Goal: Task Accomplishment & Management: Manage account settings

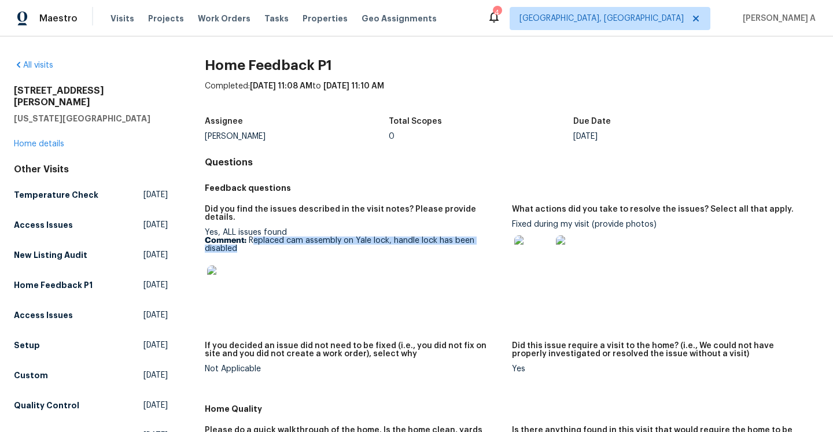
drag, startPoint x: 253, startPoint y: 232, endPoint x: 271, endPoint y: 240, distance: 19.2
click at [271, 240] on p "Comment: Replaced cam assembly on Yale lock, handle lock has been disabled" at bounding box center [354, 245] width 298 height 16
copy p "eplaced cam assembly on Yale lock, handle lock has been disabled"
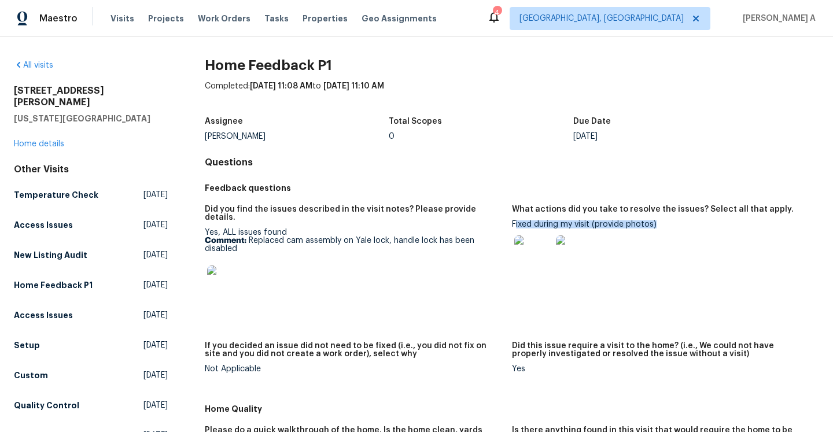
drag, startPoint x: 514, startPoint y: 226, endPoint x: 658, endPoint y: 224, distance: 144.1
click at [658, 224] on div "Fixed during my visit (provide photos)" at bounding box center [661, 249] width 298 height 59
copy div "ixed during my visit (provide photos)"
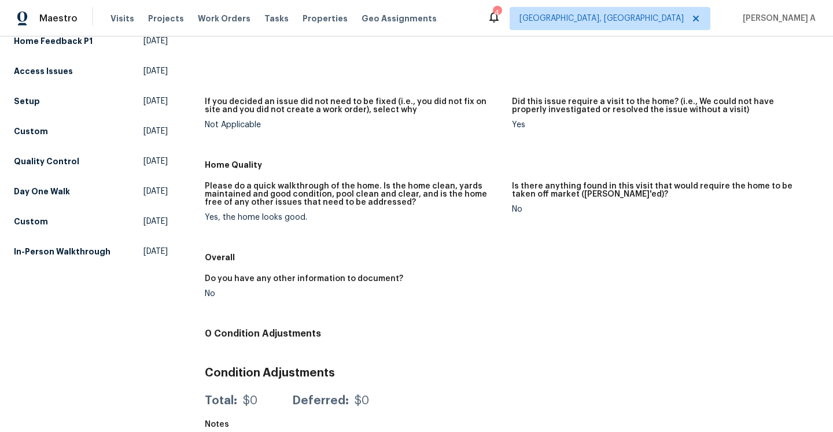
scroll to position [287, 0]
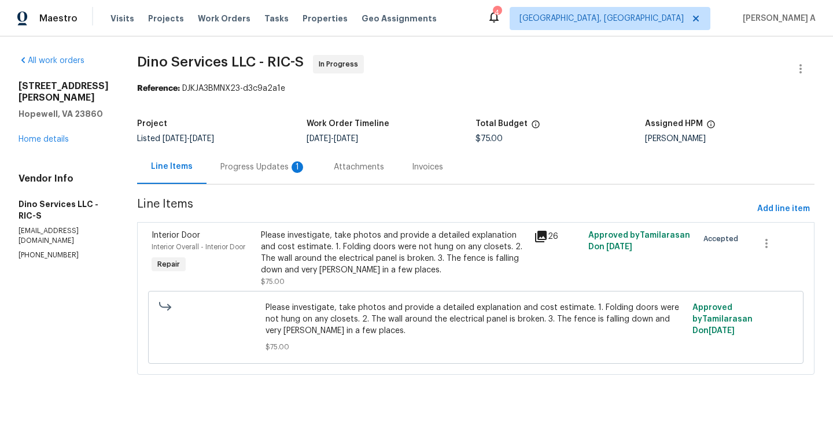
click at [273, 159] on div "Progress Updates 1" at bounding box center [263, 167] width 113 height 34
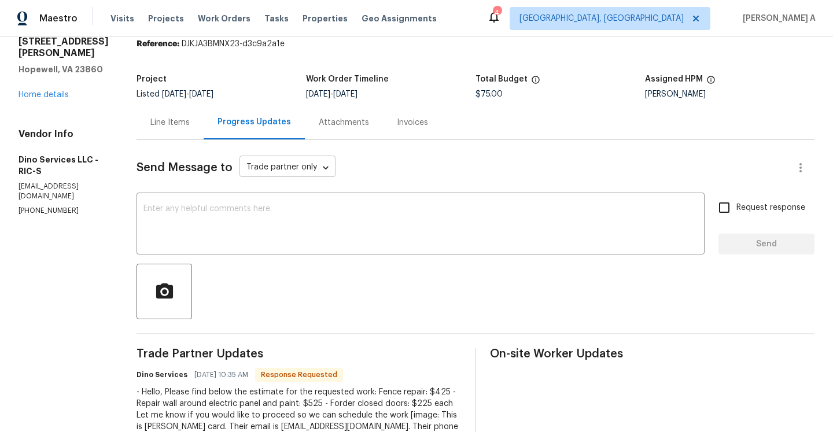
scroll to position [72, 0]
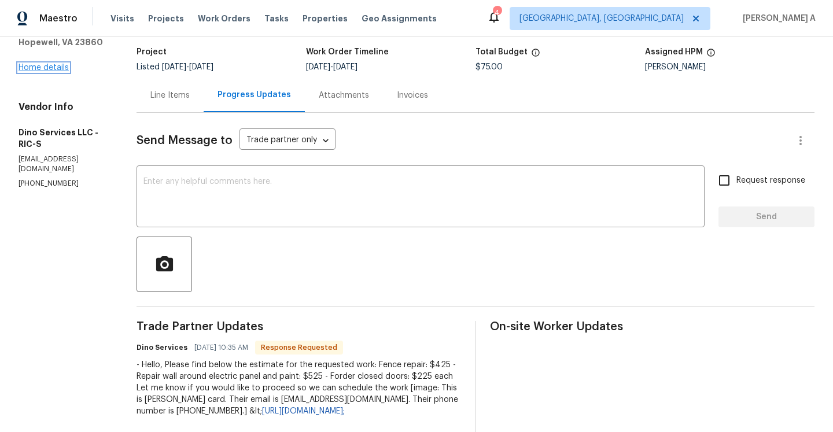
click at [49, 64] on link "Home details" at bounding box center [44, 68] width 50 height 8
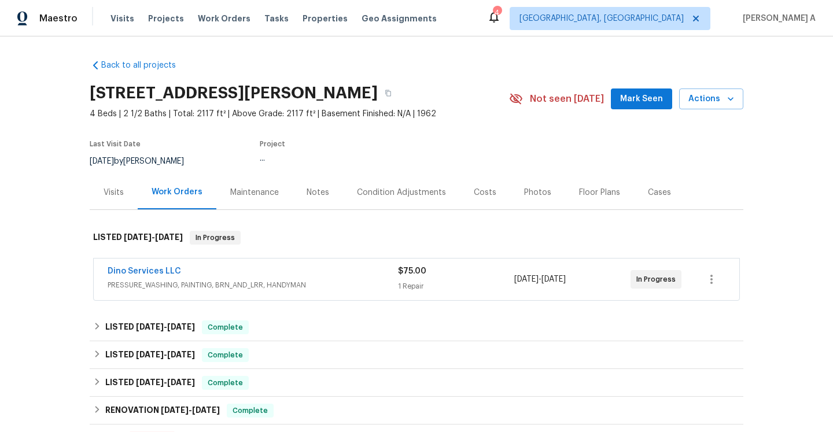
click at [206, 276] on div "Dino Services LLC" at bounding box center [253, 273] width 290 height 14
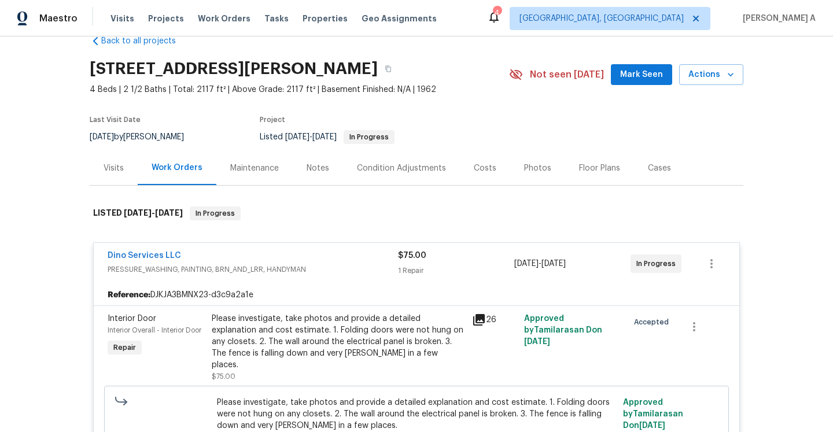
scroll to position [30, 0]
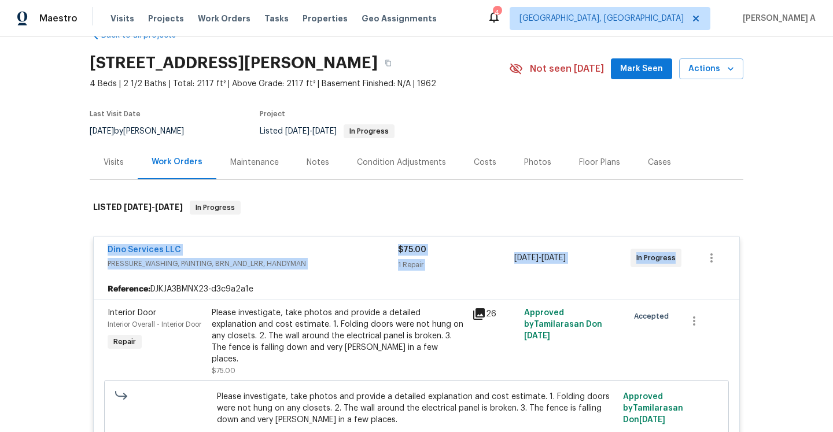
drag, startPoint x: 100, startPoint y: 248, endPoint x: 676, endPoint y: 255, distance: 576.3
click at [676, 255] on div "Dino Services LLC PRESSURE_WASHING, PAINTING, BRN_AND_LRR, HANDYMAN $75.00 1 Re…" at bounding box center [417, 258] width 646 height 42
copy div "Dino Services LLC PRESSURE_WASHING, PAINTING, BRN_AND_LRR, HANDYMAN $75.00 1 Re…"
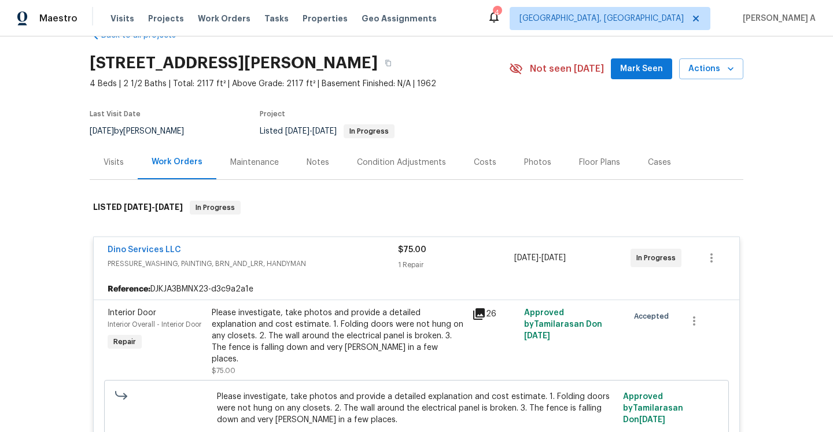
click at [278, 316] on div "Please investigate, take photos and provide a detailed explanation and cost est…" at bounding box center [338, 336] width 253 height 58
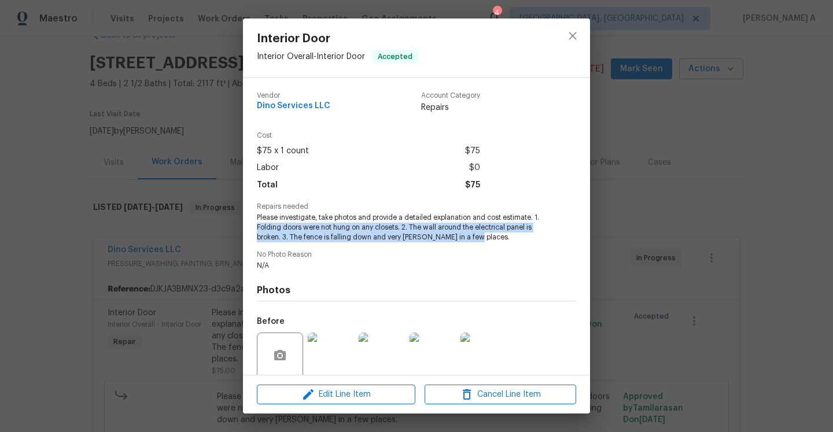
drag, startPoint x: 256, startPoint y: 225, endPoint x: 474, endPoint y: 235, distance: 218.4
click at [474, 235] on span "Please investigate, take photos and provide a detailed explanation and cost est…" at bounding box center [401, 227] width 288 height 29
copy span "Folding doors were not hung on any closets. 2. The wall around the electrical p…"
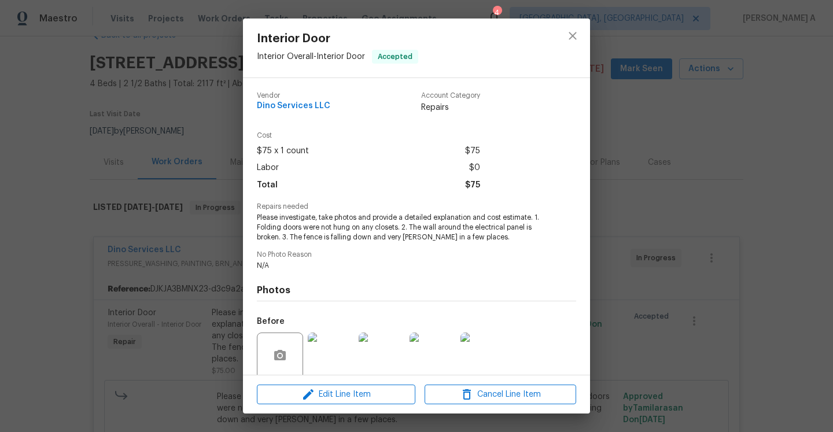
click at [193, 219] on div "Interior Door Interior Overall - Interior Door Accepted Vendor Dino Services LL…" at bounding box center [416, 216] width 833 height 432
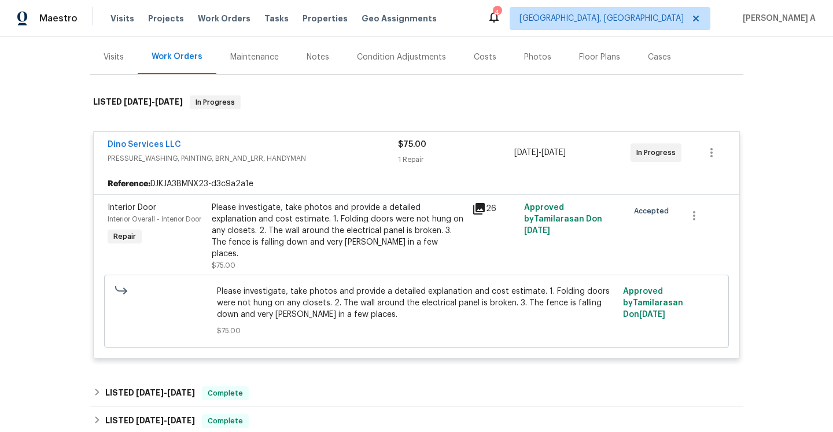
scroll to position [146, 0]
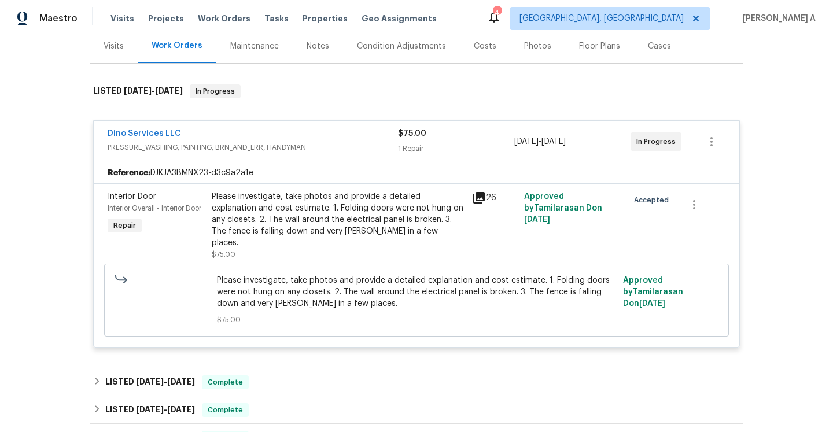
click at [365, 216] on div "Please investigate, take photos and provide a detailed explanation and cost est…" at bounding box center [338, 220] width 253 height 58
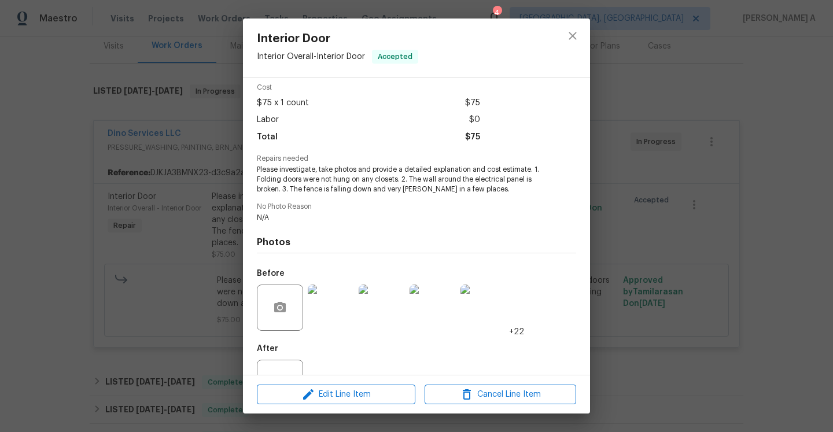
scroll to position [91, 0]
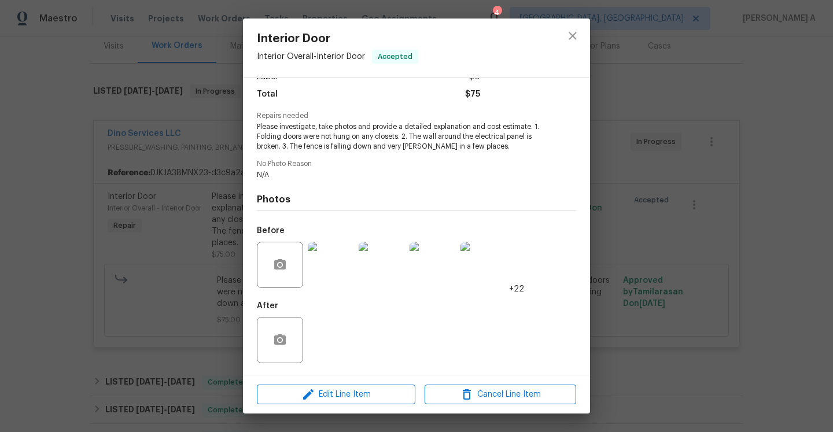
click at [630, 232] on div "Interior Door Interior Overall - Interior Door Accepted Vendor Dino Services LL…" at bounding box center [416, 216] width 833 height 432
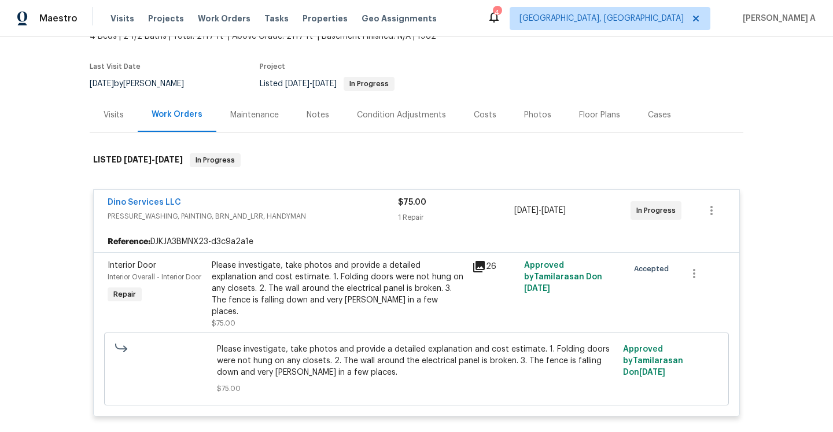
scroll to position [76, 0]
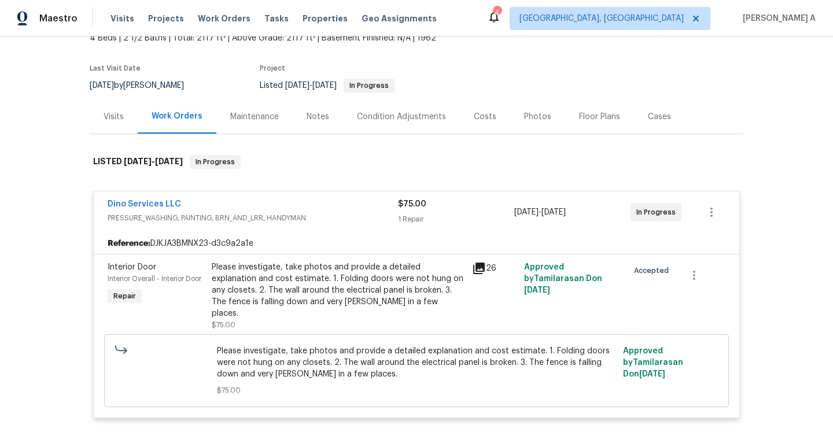
click at [334, 211] on div "Dino Services LLC" at bounding box center [253, 205] width 290 height 14
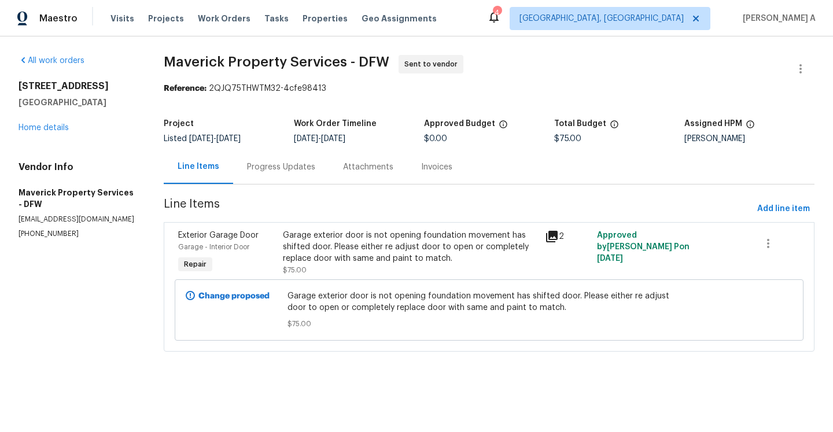
click at [306, 175] on div "Progress Updates" at bounding box center [281, 167] width 96 height 34
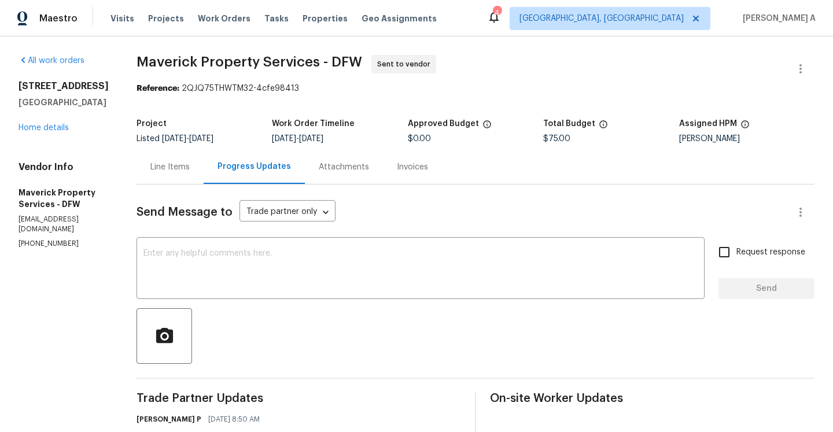
scroll to position [89, 0]
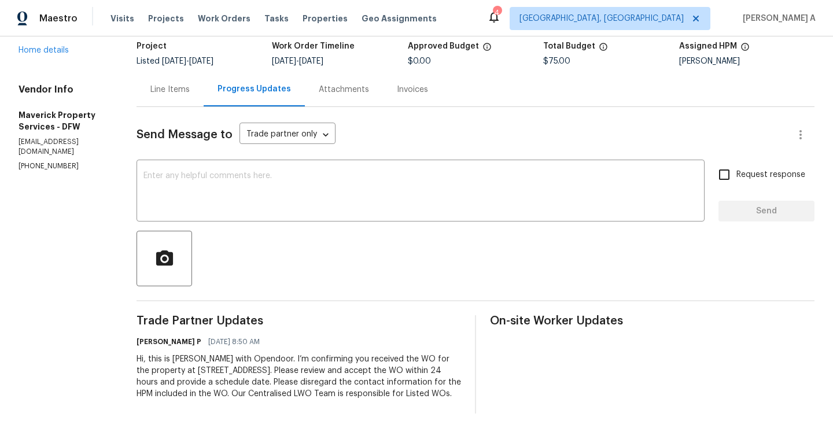
click at [190, 84] on div "Line Items" at bounding box center [169, 90] width 39 height 12
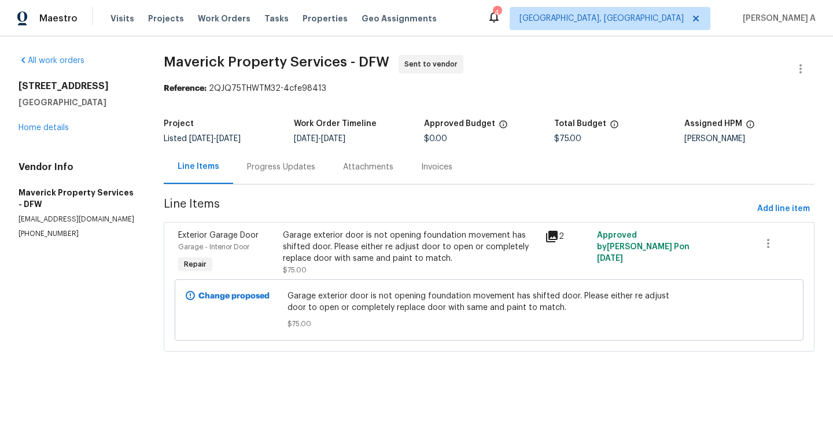
click at [334, 244] on div "Garage exterior door is not opening foundation movement has shifted door. Pleas…" at bounding box center [410, 247] width 255 height 35
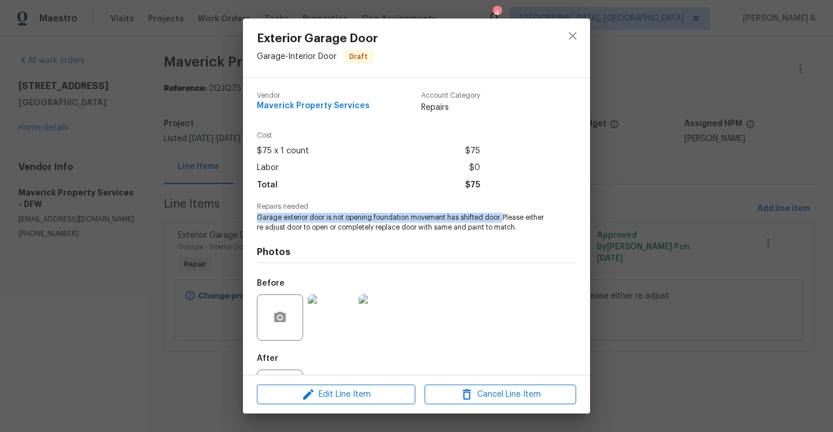
drag, startPoint x: 257, startPoint y: 219, endPoint x: 507, endPoint y: 219, distance: 249.4
click at [507, 219] on span "Garage exterior door is not opening foundation movement has shifted door. Pleas…" at bounding box center [401, 223] width 288 height 20
copy span "Garage exterior door is not opening foundation movement has shifted door."
click at [207, 189] on div "Exterior Garage Door Garage - Interior Door Draft Vendor Maverick Property Serv…" at bounding box center [416, 216] width 833 height 432
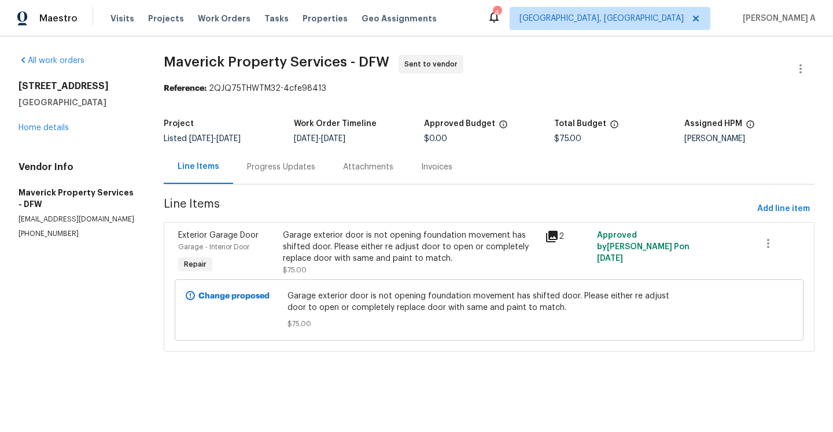
click at [296, 174] on div "Progress Updates" at bounding box center [281, 167] width 96 height 34
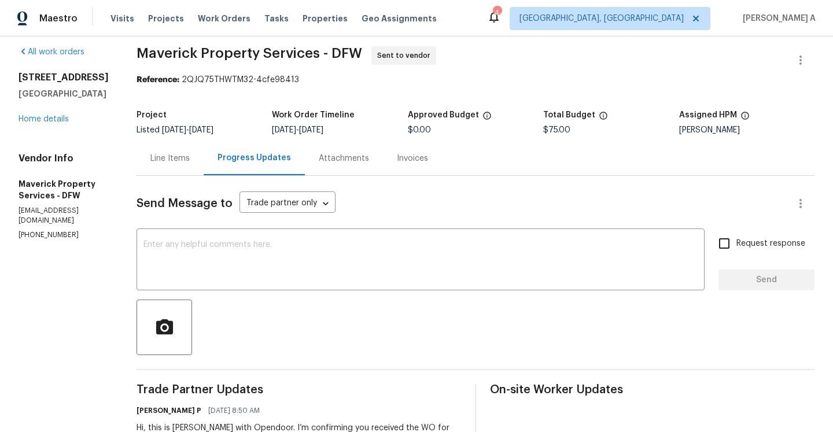
scroll to position [1, 0]
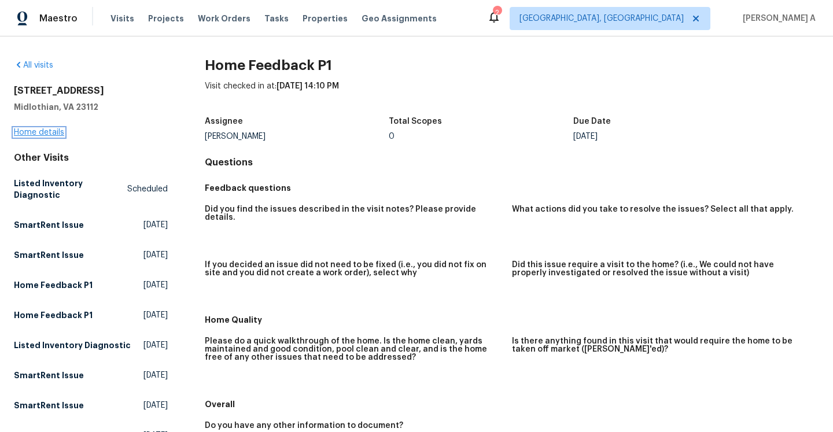
click at [47, 129] on link "Home details" at bounding box center [39, 132] width 50 height 8
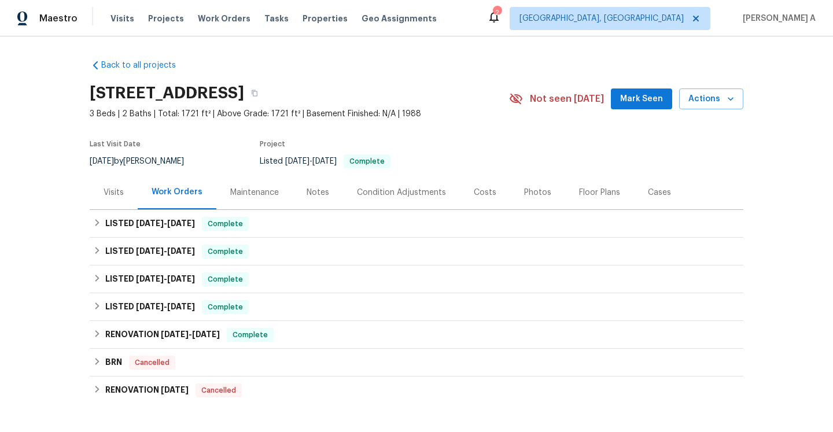
click at [95, 192] on div "Visits" at bounding box center [114, 192] width 48 height 34
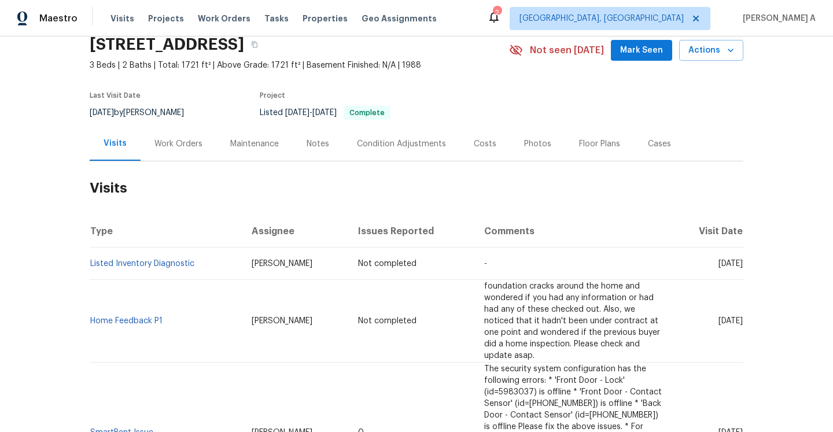
scroll to position [69, 0]
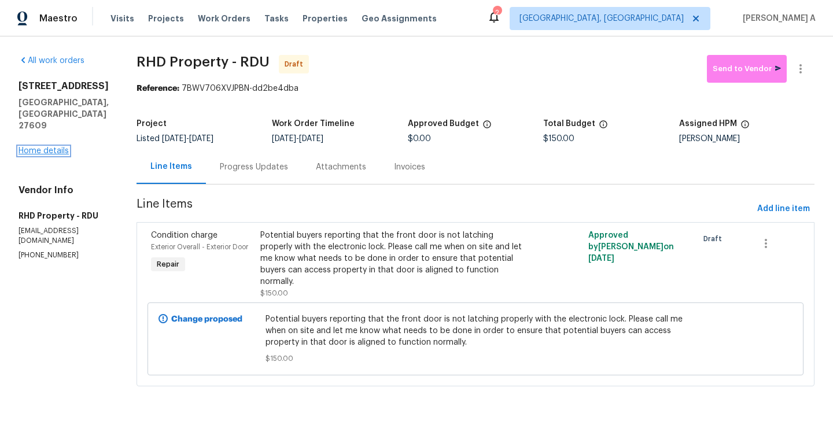
click at [57, 147] on link "Home details" at bounding box center [44, 151] width 50 height 8
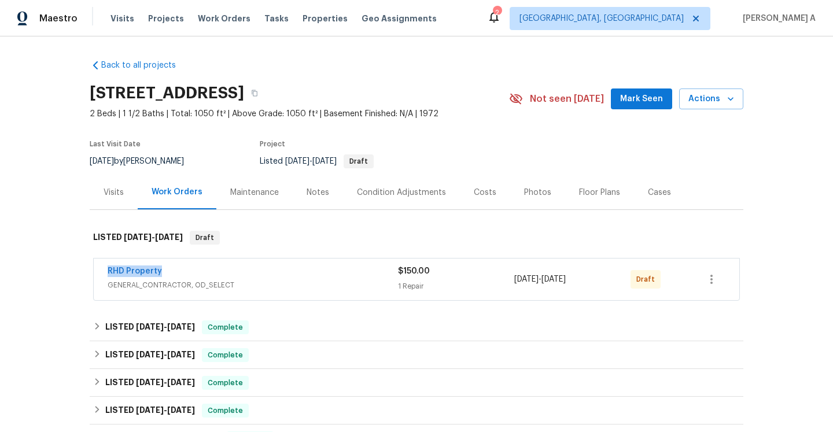
drag, startPoint x: 102, startPoint y: 275, endPoint x: 170, endPoint y: 275, distance: 67.1
click at [170, 275] on div "RHD Property GENERAL_CONTRACTOR, OD_SELECT $150.00 1 Repair [DATE] - [DATE] Dra…" at bounding box center [417, 280] width 646 height 42
copy link "RHD Property"
click at [224, 295] on div "RHD Property GENERAL_CONTRACTOR, OD_SELECT $150.00 1 Repair [DATE] - [DATE] Dra…" at bounding box center [417, 280] width 646 height 42
click at [225, 290] on span "GENERAL_CONTRACTOR, OD_SELECT" at bounding box center [253, 285] width 290 height 12
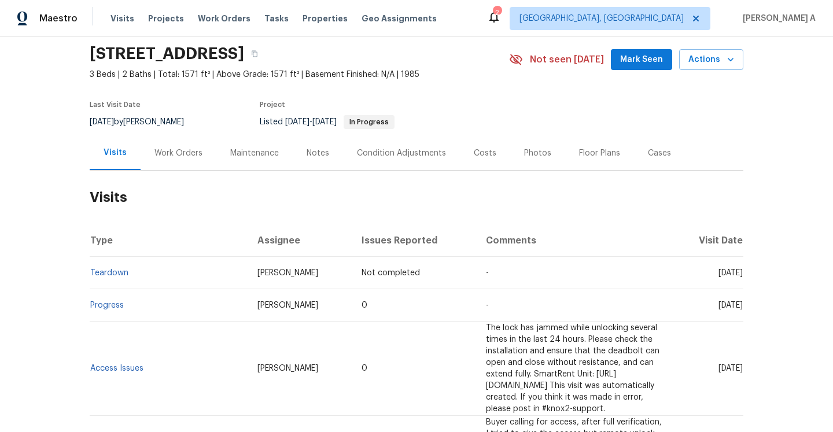
scroll to position [52, 0]
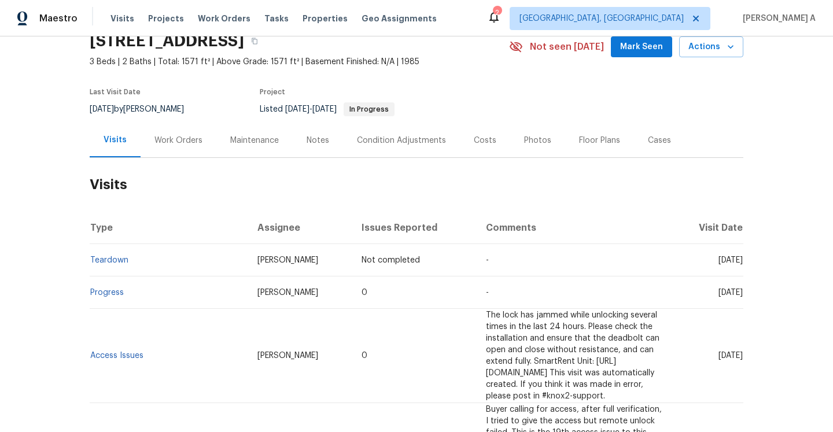
click at [174, 135] on div "Work Orders" at bounding box center [178, 141] width 48 height 12
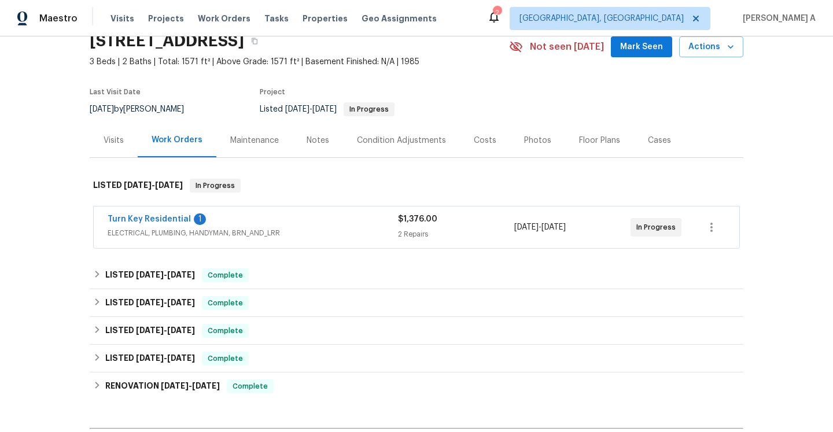
click at [215, 227] on span "ELECTRICAL, PLUMBING, HANDYMAN, BRN_AND_LRR" at bounding box center [253, 233] width 290 height 12
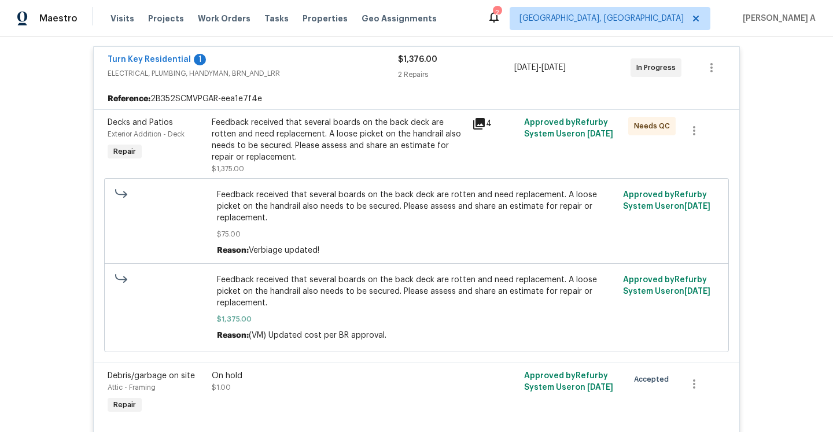
scroll to position [192, 0]
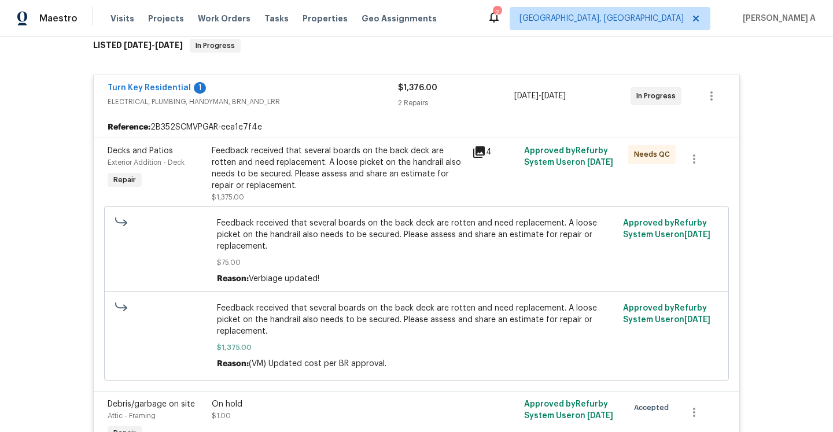
click at [218, 100] on span "ELECTRICAL, PLUMBING, HANDYMAN, BRN_AND_LRR" at bounding box center [253, 102] width 290 height 12
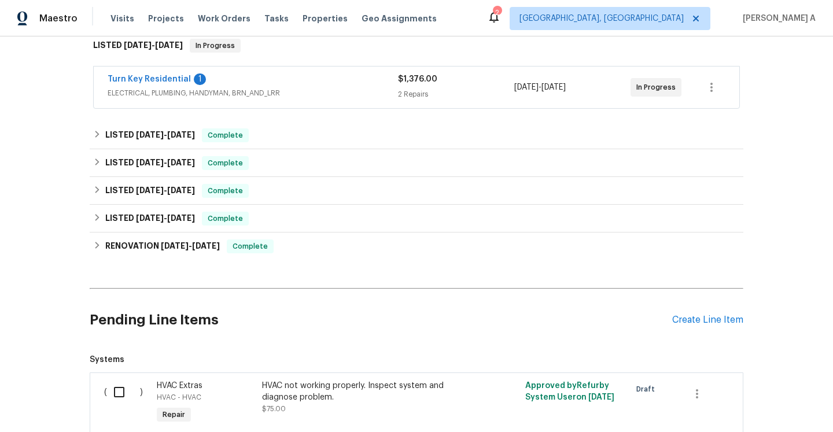
scroll to position [103, 0]
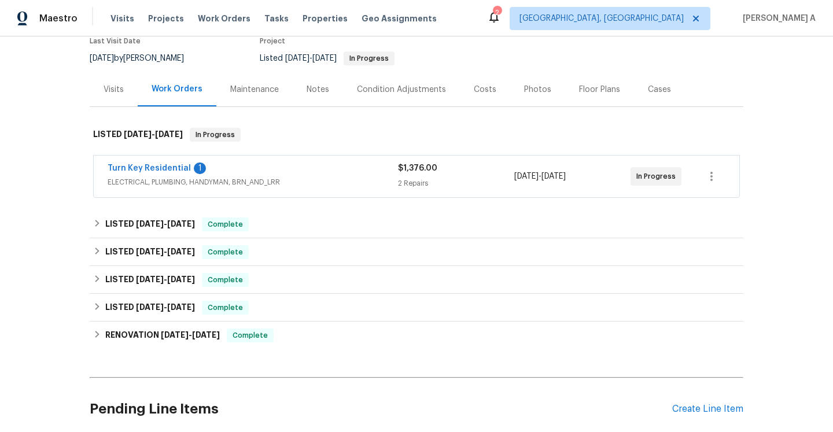
click at [121, 94] on div "Visits" at bounding box center [114, 90] width 20 height 12
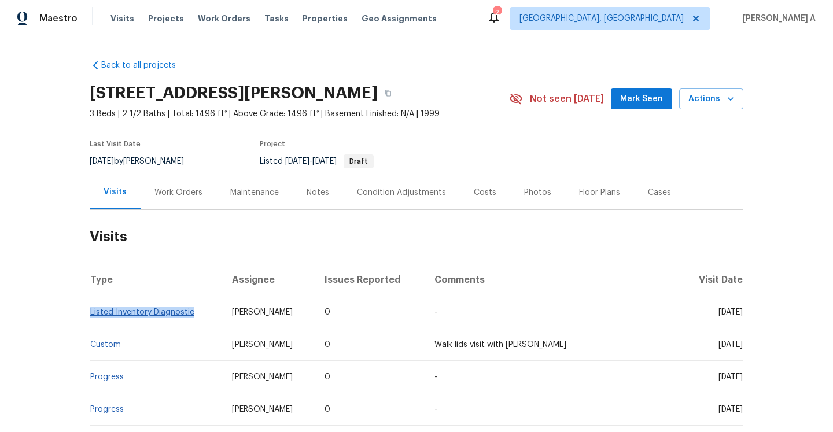
drag, startPoint x: 205, startPoint y: 317, endPoint x: 91, endPoint y: 312, distance: 114.7
click at [91, 312] on td "Listed Inventory Diagnostic" at bounding box center [156, 312] width 133 height 32
copy link "Listed Inventory Diagnostic"
click at [163, 178] on div "Work Orders" at bounding box center [179, 192] width 76 height 34
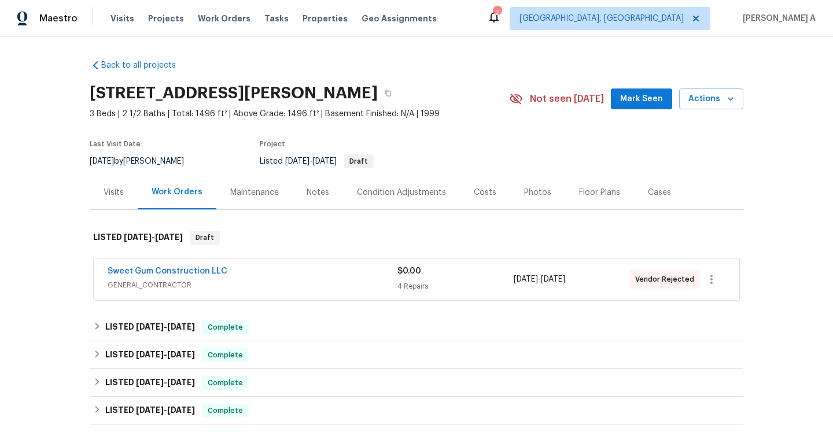
click at [193, 289] on span "GENERAL_CONTRACTOR" at bounding box center [253, 285] width 290 height 12
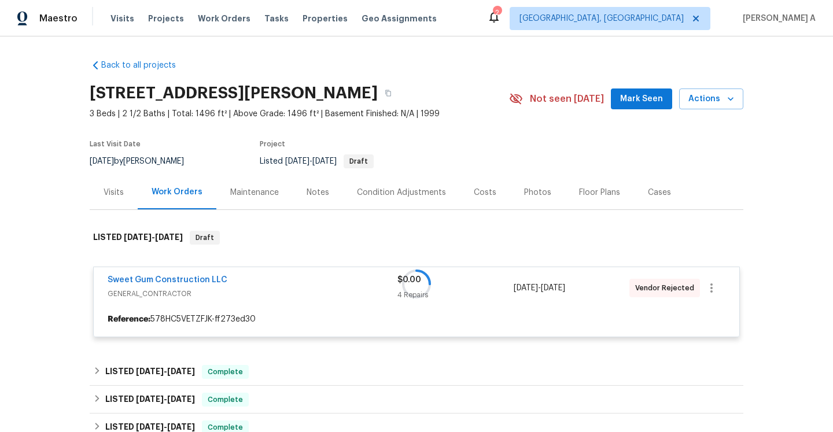
scroll to position [60, 0]
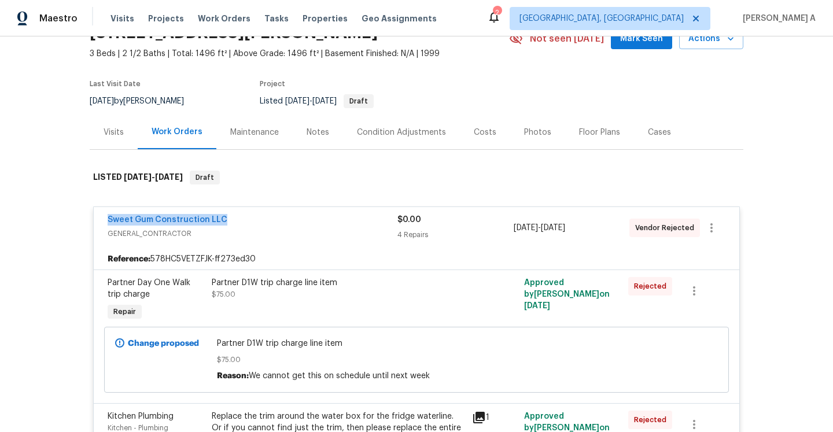
drag, startPoint x: 100, startPoint y: 223, endPoint x: 226, endPoint y: 225, distance: 126.7
click at [226, 225] on div "Sweet Gum Construction LLC GENERAL_CONTRACTOR $0.00 4 Repairs [DATE] - [DATE] V…" at bounding box center [417, 228] width 646 height 42
copy link "Sweet Gum Construction LLC"
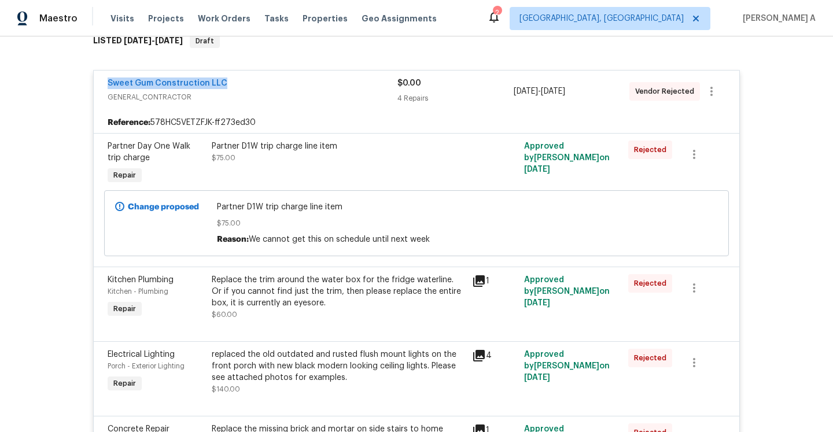
scroll to position [102, 0]
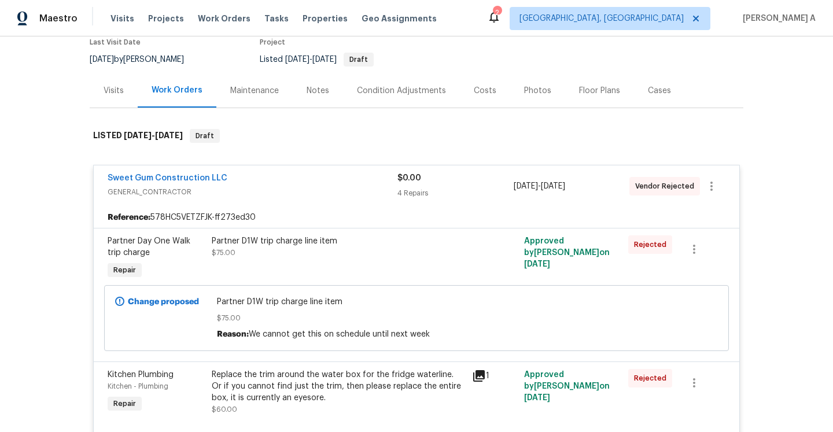
click at [304, 189] on span "GENERAL_CONTRACTOR" at bounding box center [253, 192] width 290 height 12
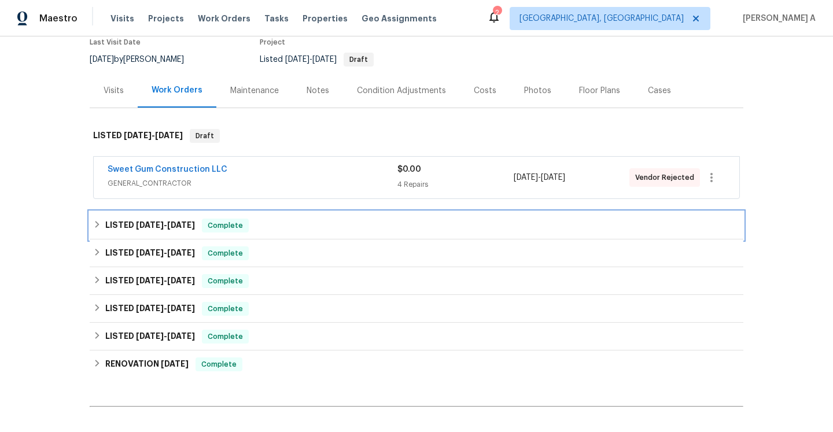
click at [205, 216] on div "LISTED 7/31/25 - 8/7/25 Complete" at bounding box center [417, 226] width 654 height 28
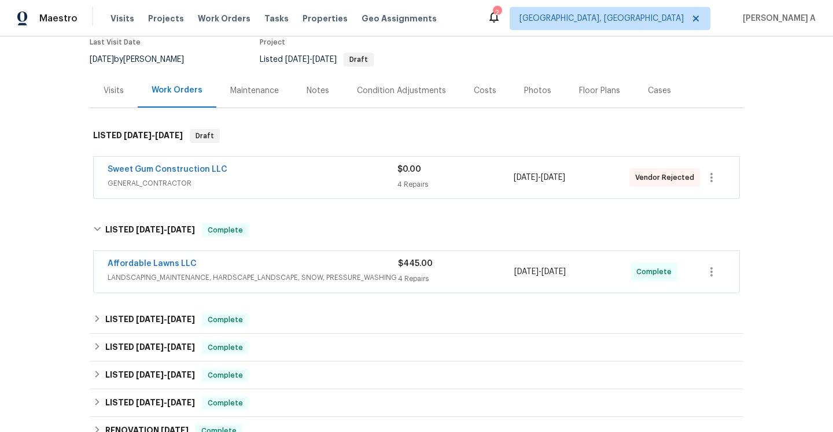
click at [123, 91] on div "Visits" at bounding box center [114, 91] width 20 height 12
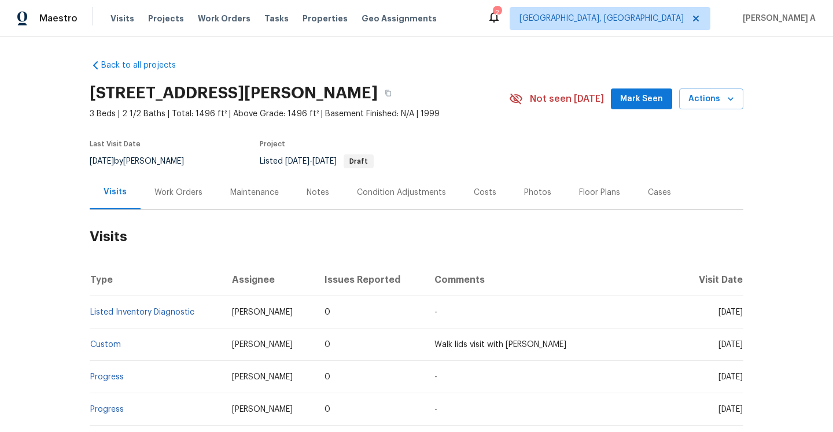
click at [723, 88] on div "1599 Rogers Pointe Ln, Creedmoor, NC 27522 3 Beds | 2 1/2 Baths | Total: 1496 f…" at bounding box center [417, 99] width 654 height 42
click at [718, 96] on span "Actions" at bounding box center [712, 99] width 46 height 14
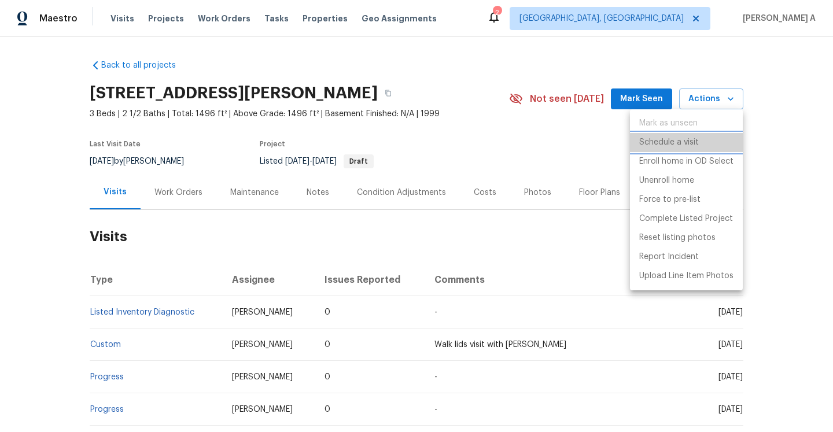
click at [695, 137] on p "Schedule a visit" at bounding box center [669, 143] width 60 height 12
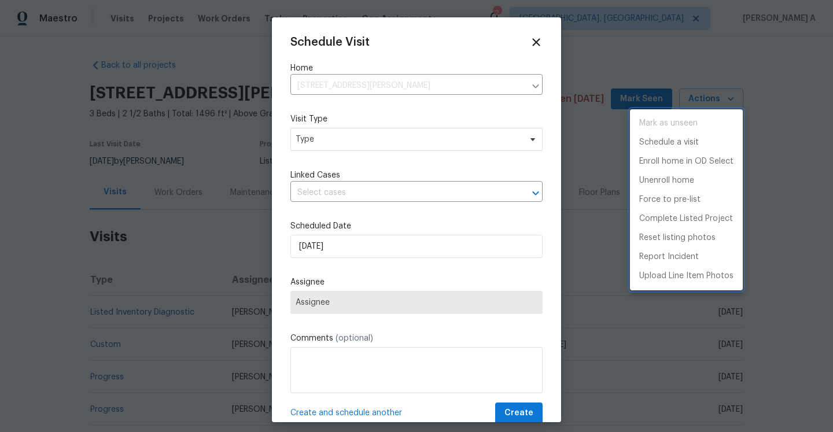
click at [388, 146] on div at bounding box center [416, 216] width 833 height 432
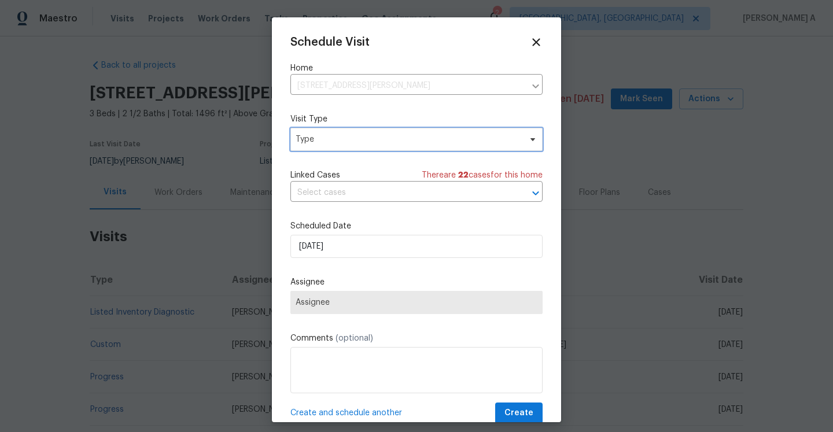
click at [378, 139] on span "Type" at bounding box center [408, 140] width 225 height 12
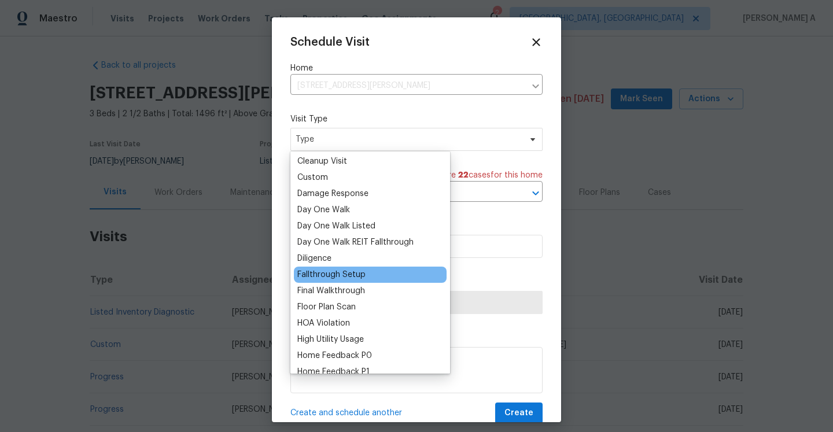
scroll to position [166, 0]
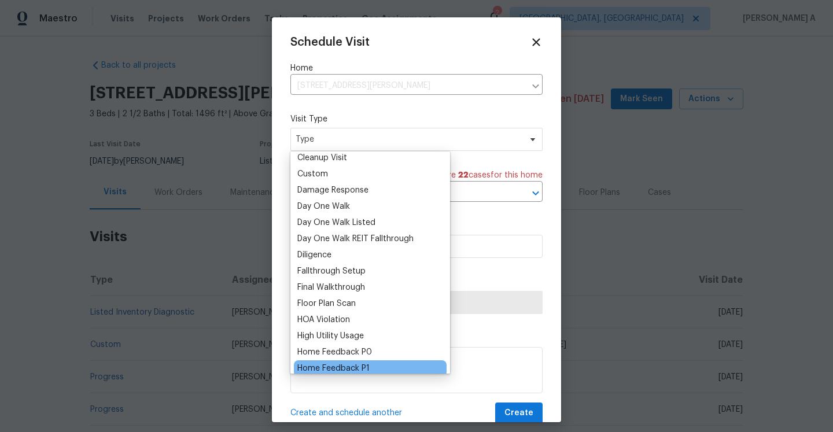
click at [363, 364] on div "Home Feedback P1" at bounding box center [333, 369] width 72 height 12
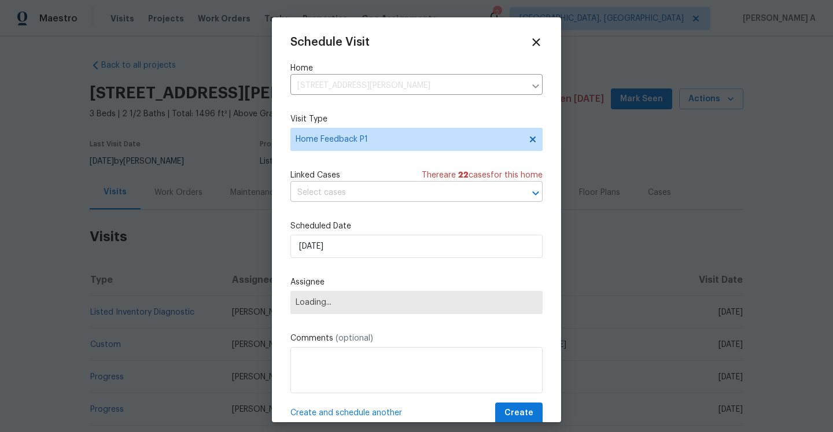
click at [362, 201] on input "text" at bounding box center [400, 193] width 220 height 18
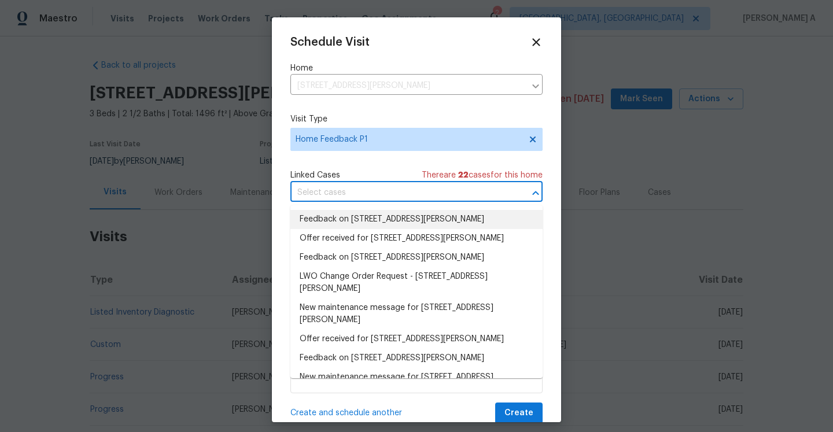
click at [366, 210] on li "Feedback on 1599 Rogers Pointe Ln, Creedmoor, NC 27522" at bounding box center [416, 219] width 252 height 19
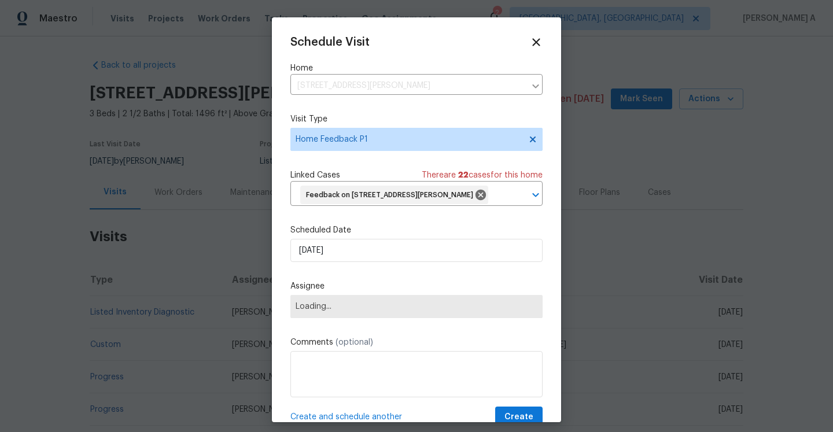
click at [366, 256] on div "Scheduled Date 8/13/2025" at bounding box center [416, 244] width 252 height 38
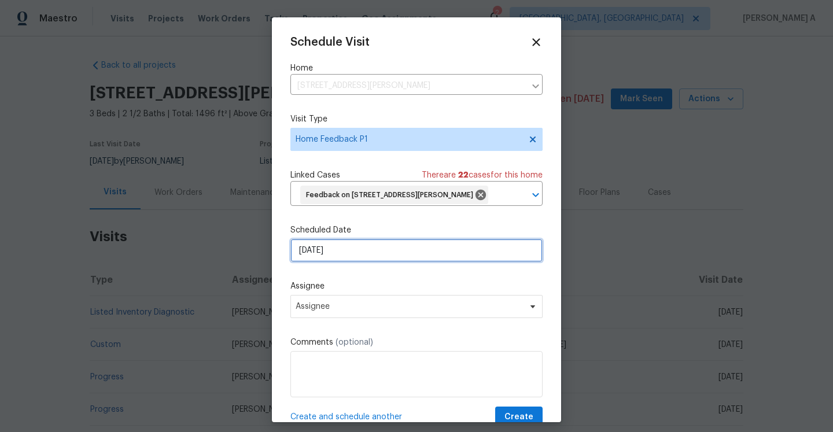
click at [366, 262] on input "8/13/2025" at bounding box center [416, 250] width 252 height 23
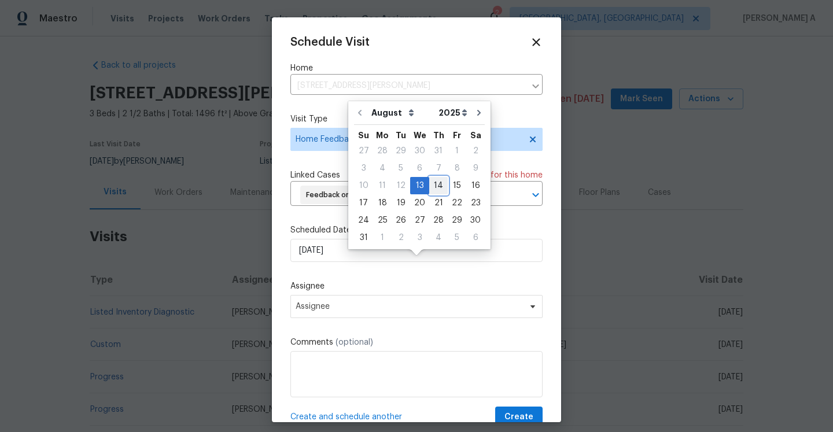
click at [429, 186] on div "14" at bounding box center [438, 186] width 19 height 16
type input "8/14/2025"
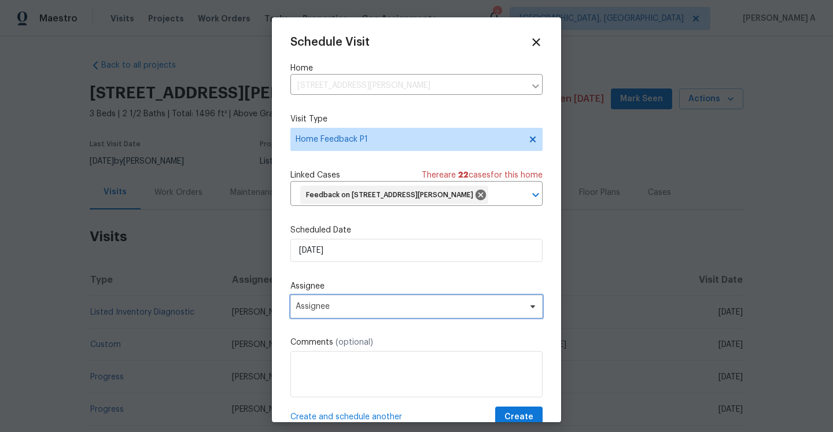
click at [382, 311] on span "Assignee" at bounding box center [409, 306] width 227 height 9
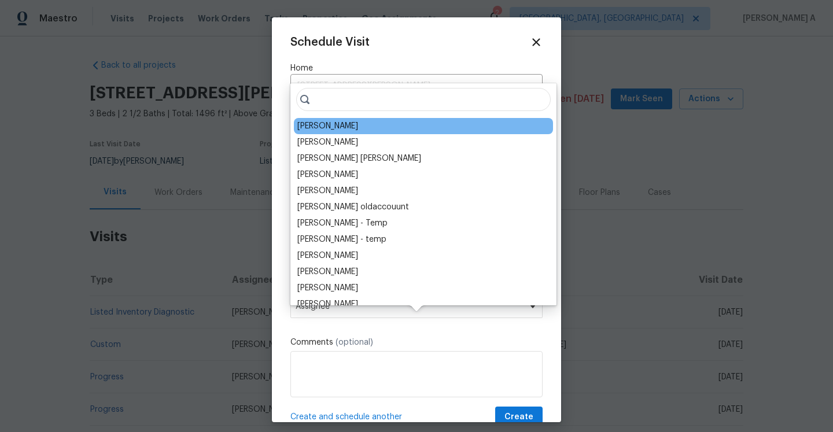
click at [320, 120] on div "Joseph White" at bounding box center [327, 126] width 61 height 12
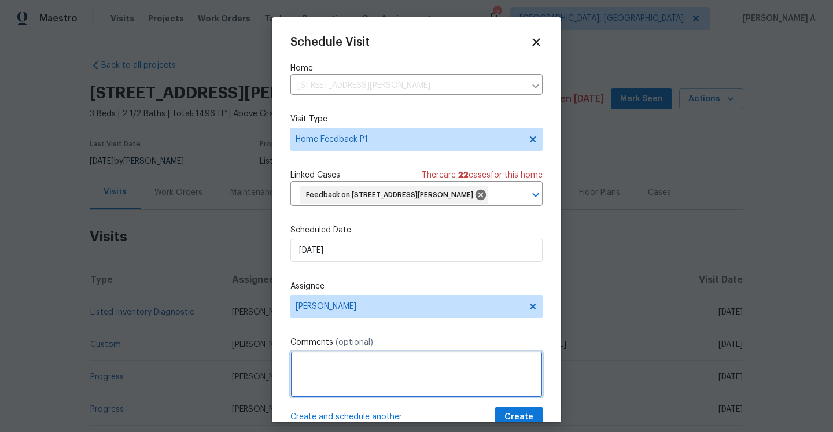
click at [354, 382] on textarea at bounding box center [416, 374] width 252 height 46
paste textarea "The crawlspace has standing water which is a huge concern"
type textarea "The crawlspace has standing water which is a huge concern."
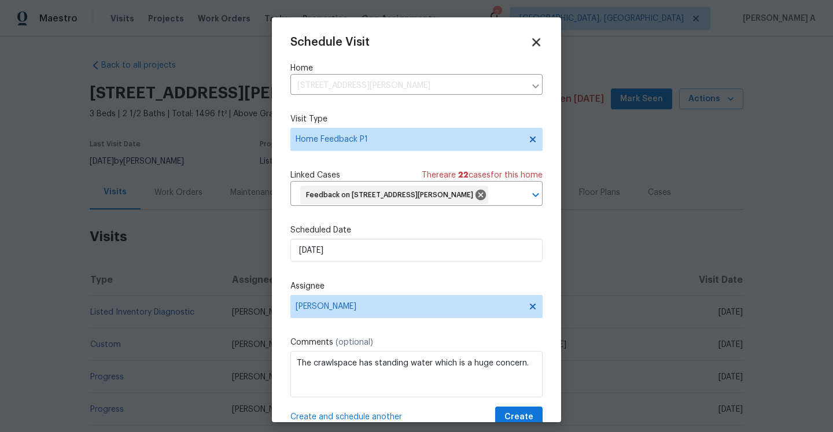
click at [542, 41] on icon at bounding box center [535, 41] width 13 height 13
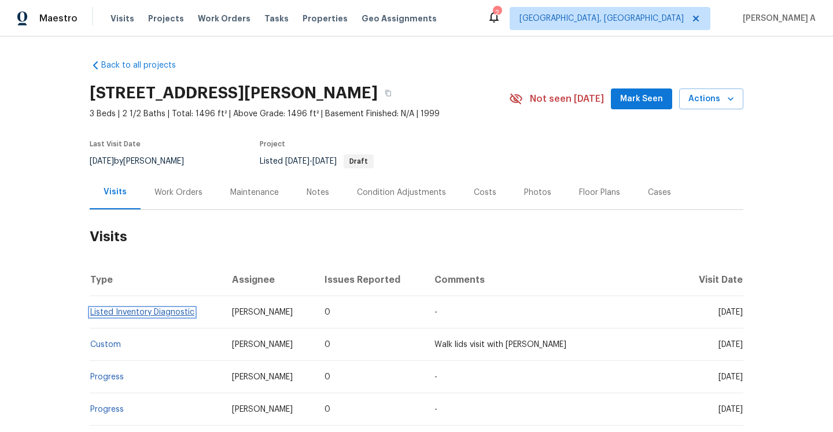
click at [181, 309] on link "Listed Inventory Diagnostic" at bounding box center [142, 312] width 104 height 8
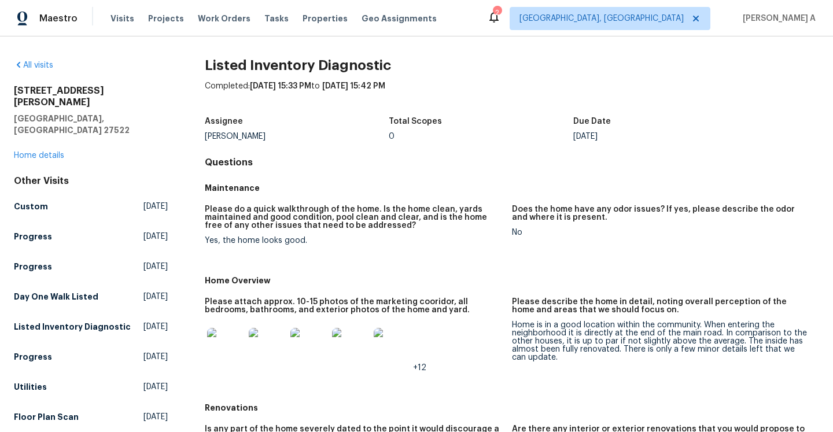
click at [64, 131] on div "1599 Rogers Pointe Ln Creedmoor, NC 27522 Home details" at bounding box center [91, 123] width 154 height 76
click at [57, 152] on link "Home details" at bounding box center [39, 156] width 50 height 8
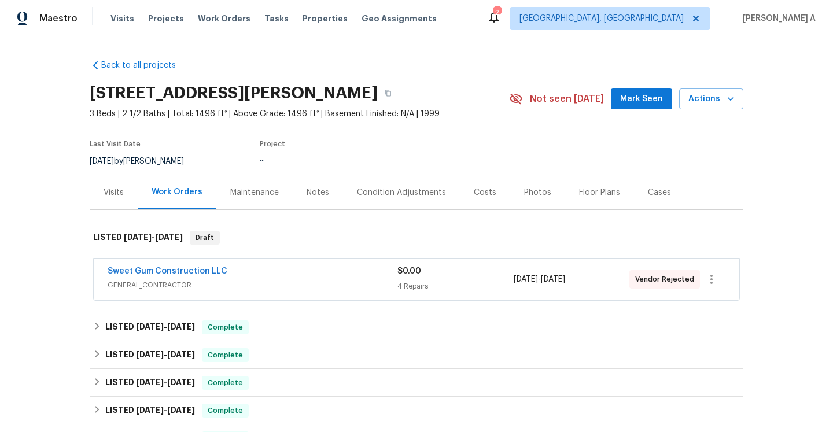
click at [240, 278] on div "Sweet Gum Construction LLC" at bounding box center [253, 273] width 290 height 14
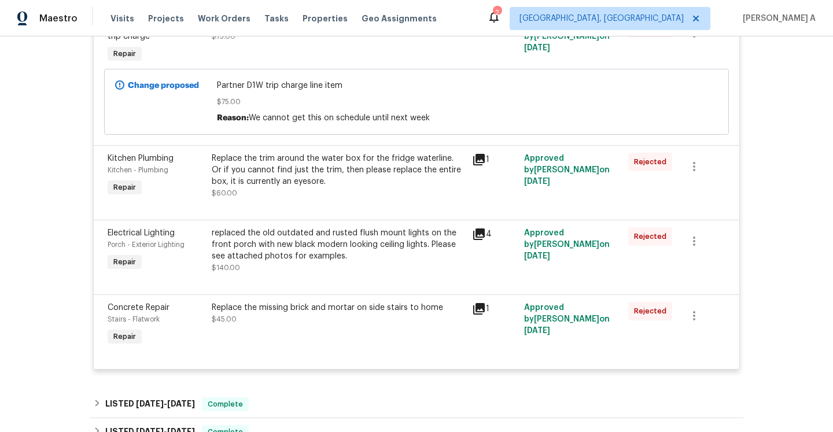
scroll to position [319, 0]
click at [327, 168] on div "Replace the trim around the water box for the fridge waterline. Or if you canno…" at bounding box center [338, 169] width 253 height 35
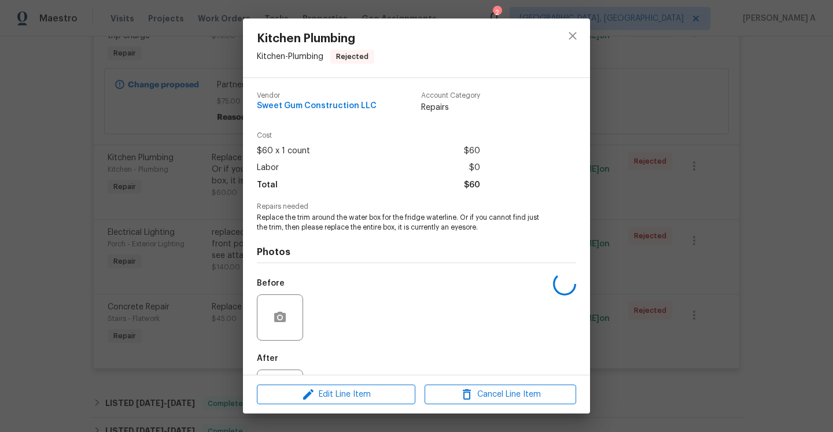
scroll to position [53, 0]
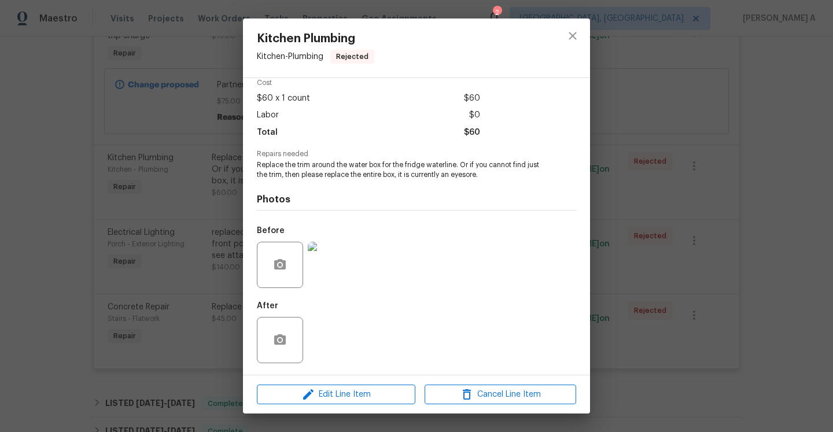
click at [654, 205] on div "Kitchen Plumbing Kitchen - Plumbing Rejected Vendor Sweet Gum Construction LLC …" at bounding box center [416, 216] width 833 height 432
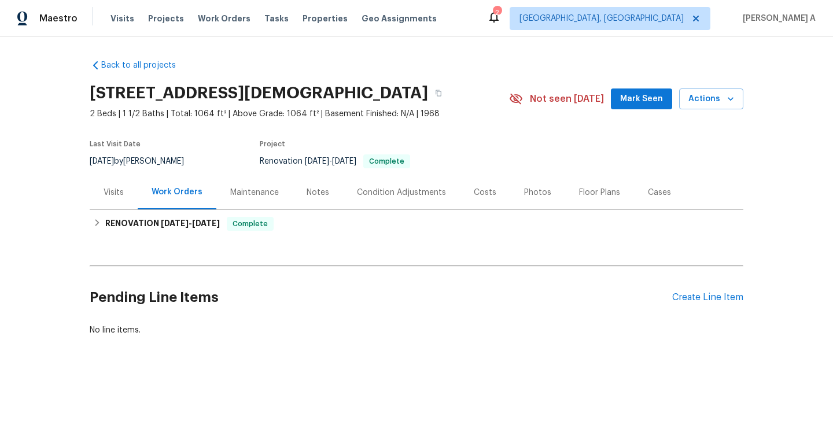
click at [256, 181] on div "Maintenance" at bounding box center [254, 192] width 76 height 34
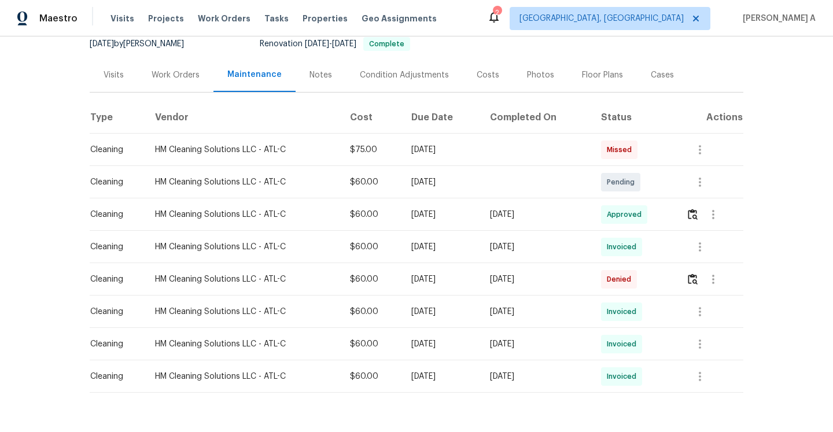
scroll to position [137, 0]
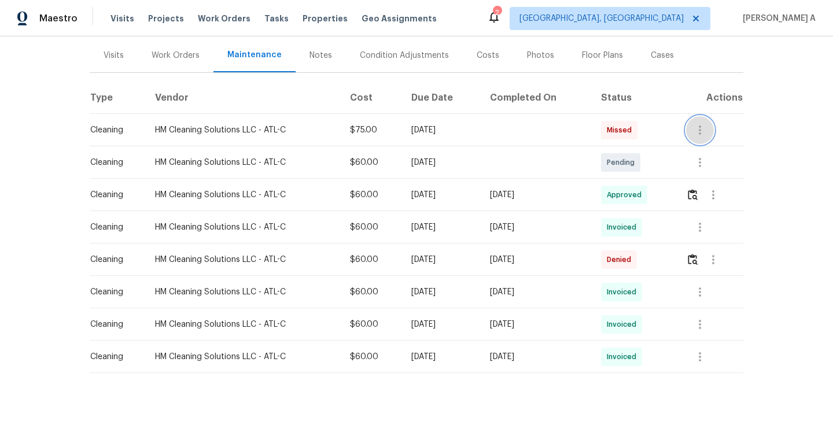
click at [698, 131] on icon "button" at bounding box center [700, 130] width 14 height 14
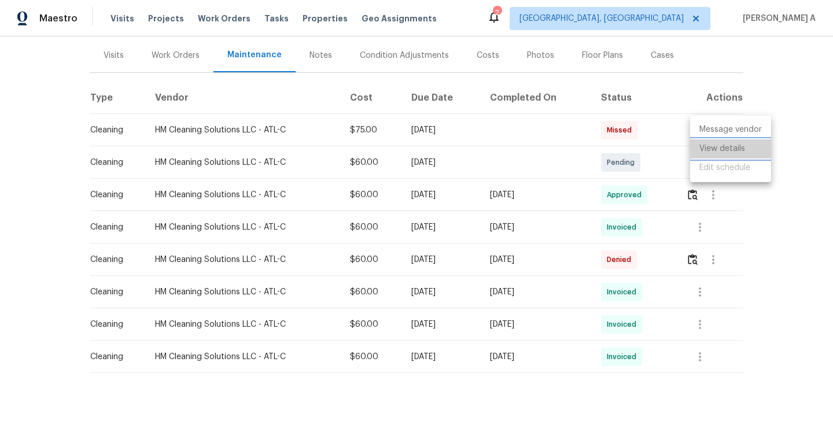
click at [707, 151] on li "View details" at bounding box center [730, 148] width 81 height 19
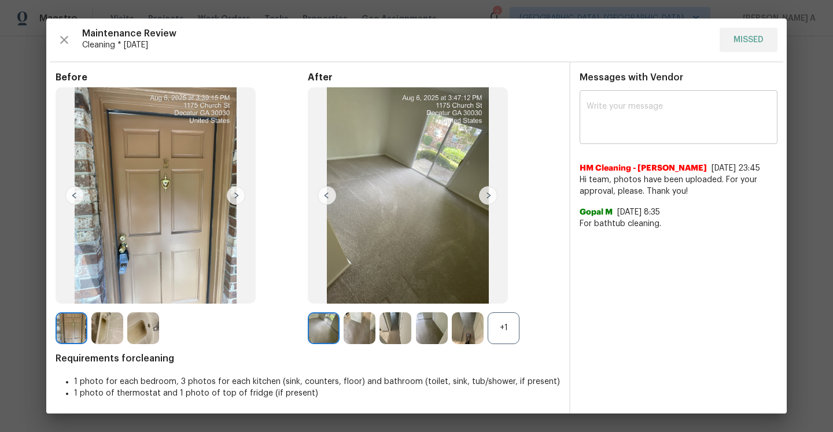
scroll to position [2, 0]
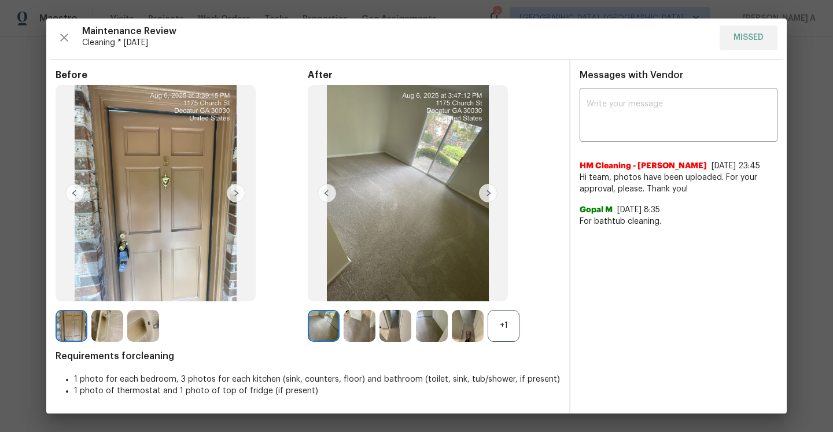
click at [752, 43] on div "Maintenance Review Cleaning * Fri, Aug 08 MISSED" at bounding box center [417, 37] width 722 height 24
click at [509, 326] on div "+1" at bounding box center [504, 326] width 32 height 32
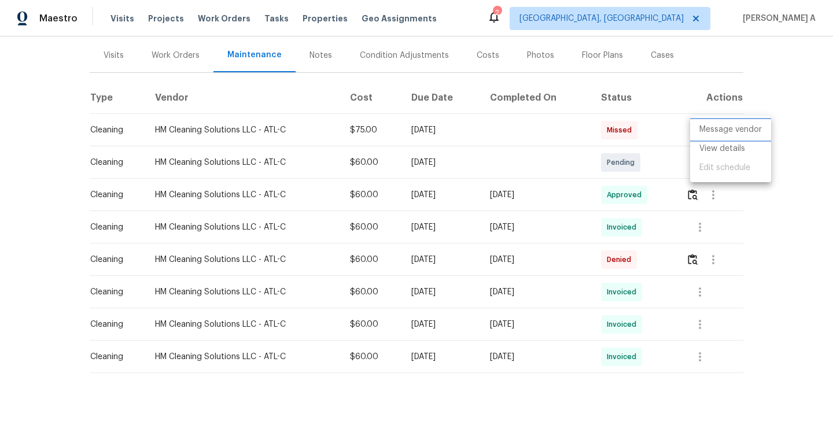
click at [745, 133] on li "Message vendor" at bounding box center [730, 129] width 81 height 19
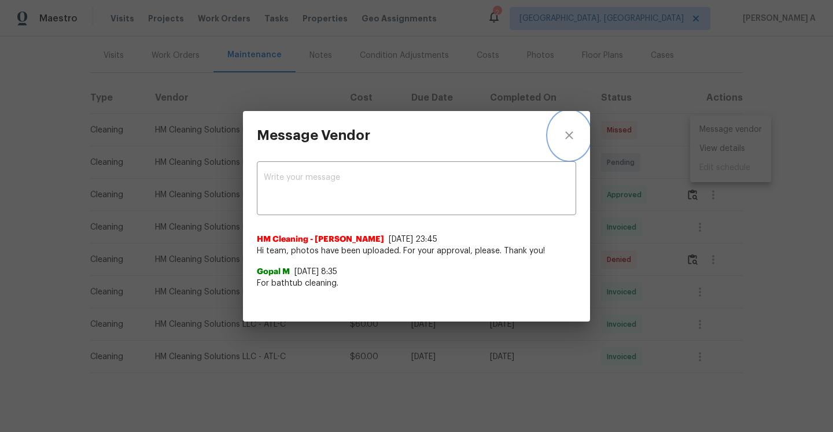
click at [579, 133] on button "close" at bounding box center [570, 135] width 42 height 49
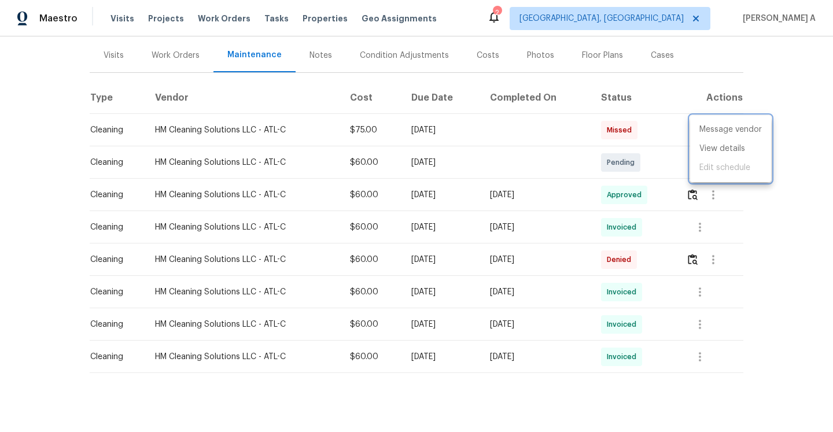
click at [598, 131] on div at bounding box center [416, 216] width 833 height 432
click at [705, 135] on icon "button" at bounding box center [700, 130] width 14 height 14
click at [710, 152] on li "View details" at bounding box center [730, 148] width 81 height 19
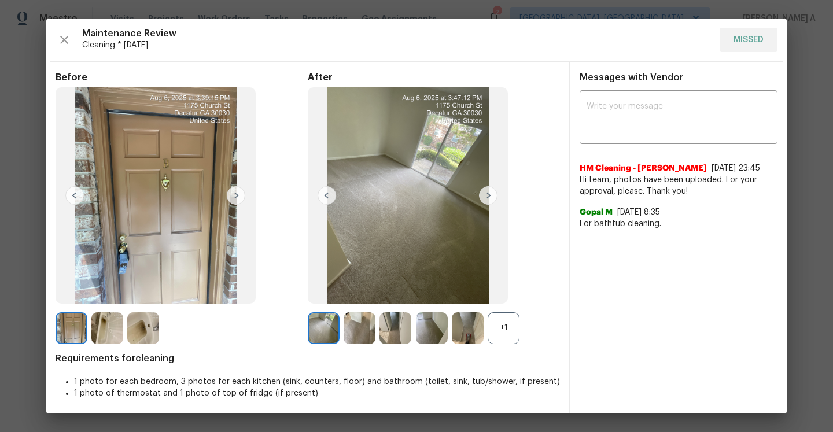
click at [741, 38] on div "Maintenance Review Cleaning * Fri, Aug 08 MISSED" at bounding box center [417, 40] width 722 height 24
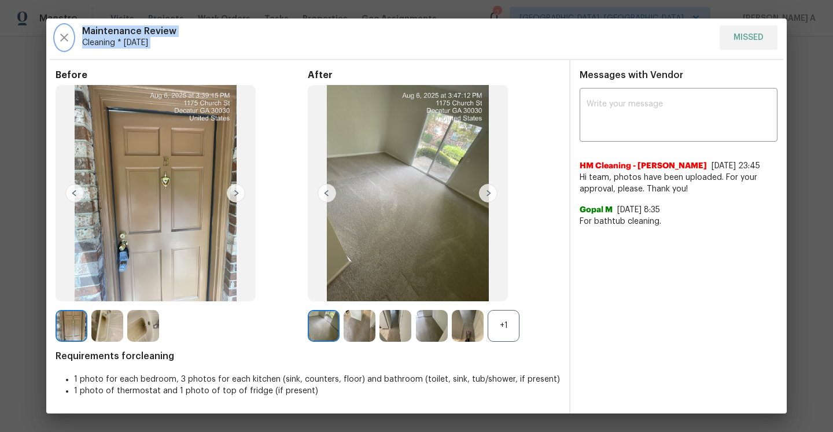
click at [72, 35] on button "button" at bounding box center [64, 37] width 17 height 24
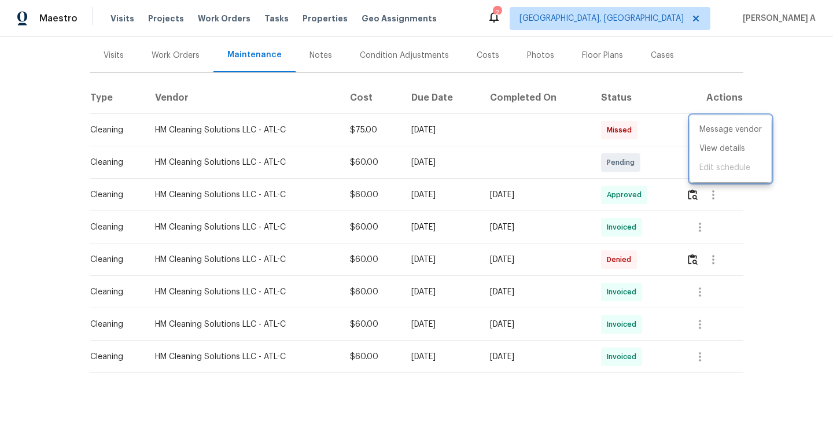
click at [330, 121] on div at bounding box center [416, 216] width 833 height 432
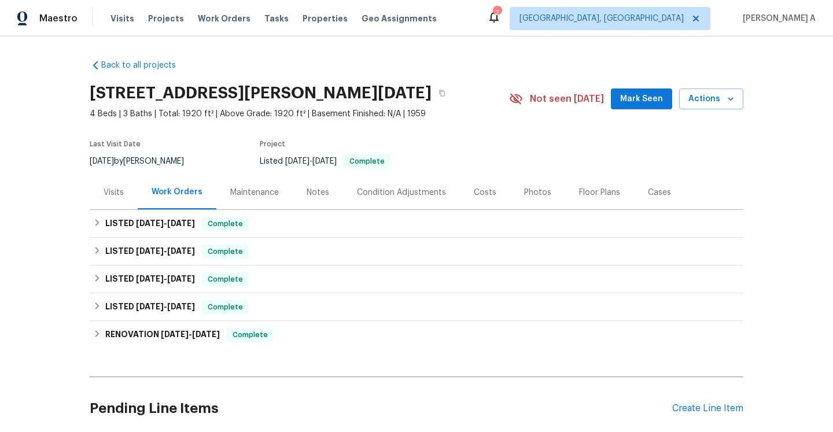
click at [127, 182] on div "Visits" at bounding box center [114, 192] width 48 height 34
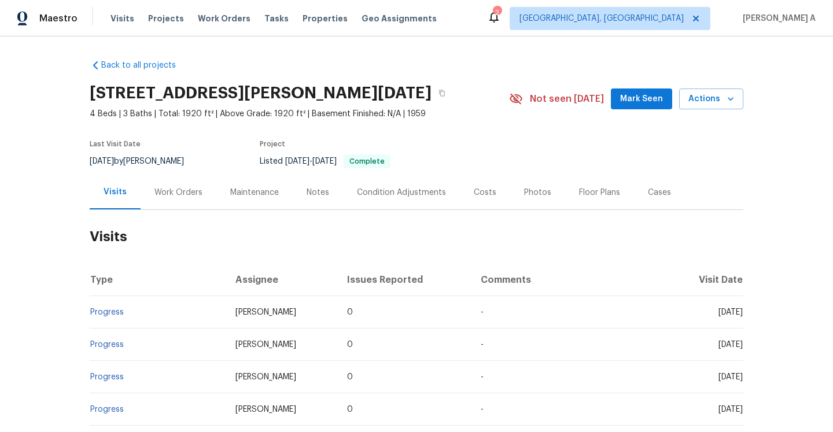
click at [182, 208] on div "Work Orders" at bounding box center [179, 192] width 76 height 34
